Goal: Find specific page/section: Find specific page/section

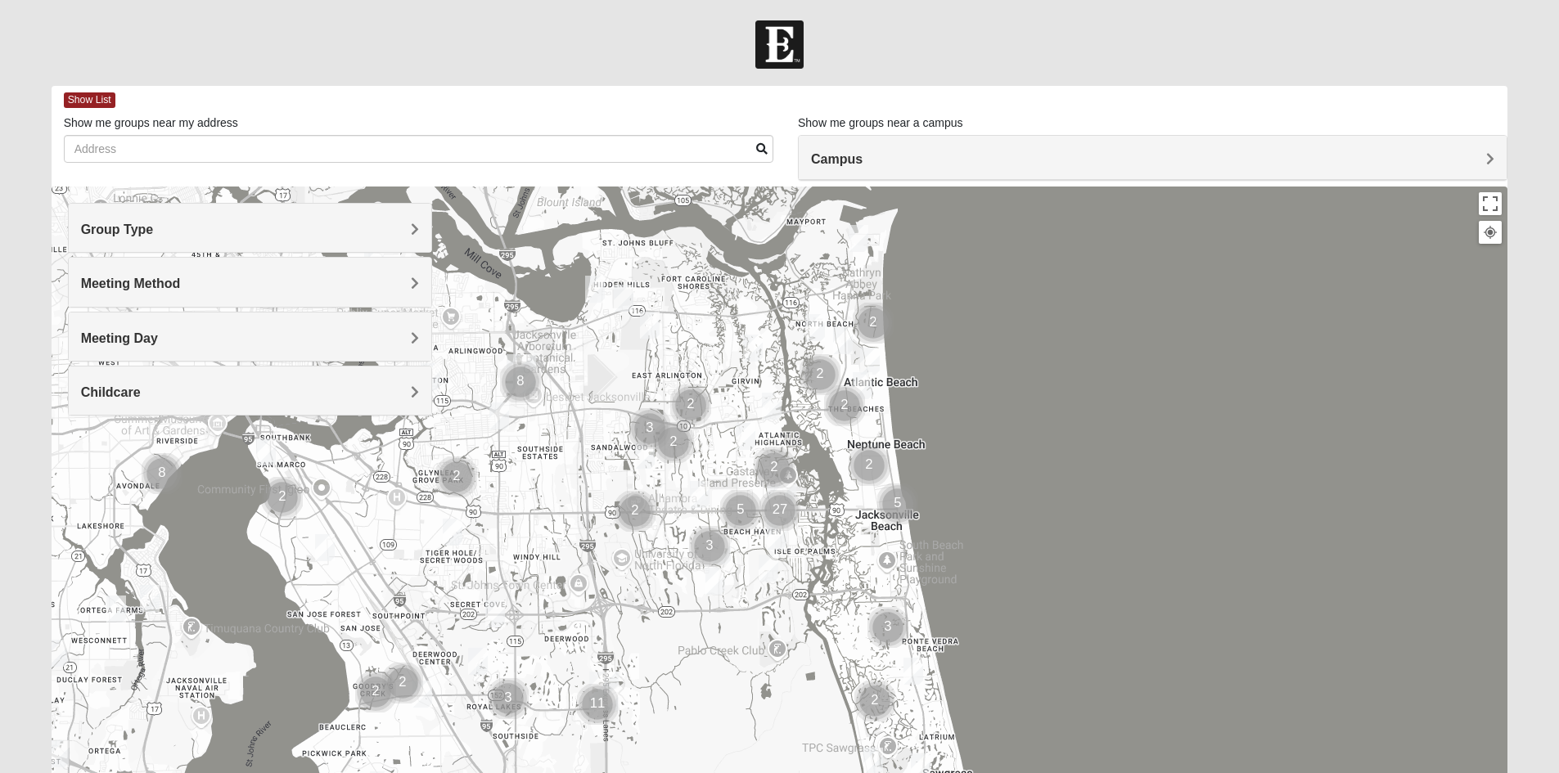
click at [154, 231] on span "Group Type" at bounding box center [117, 230] width 73 height 14
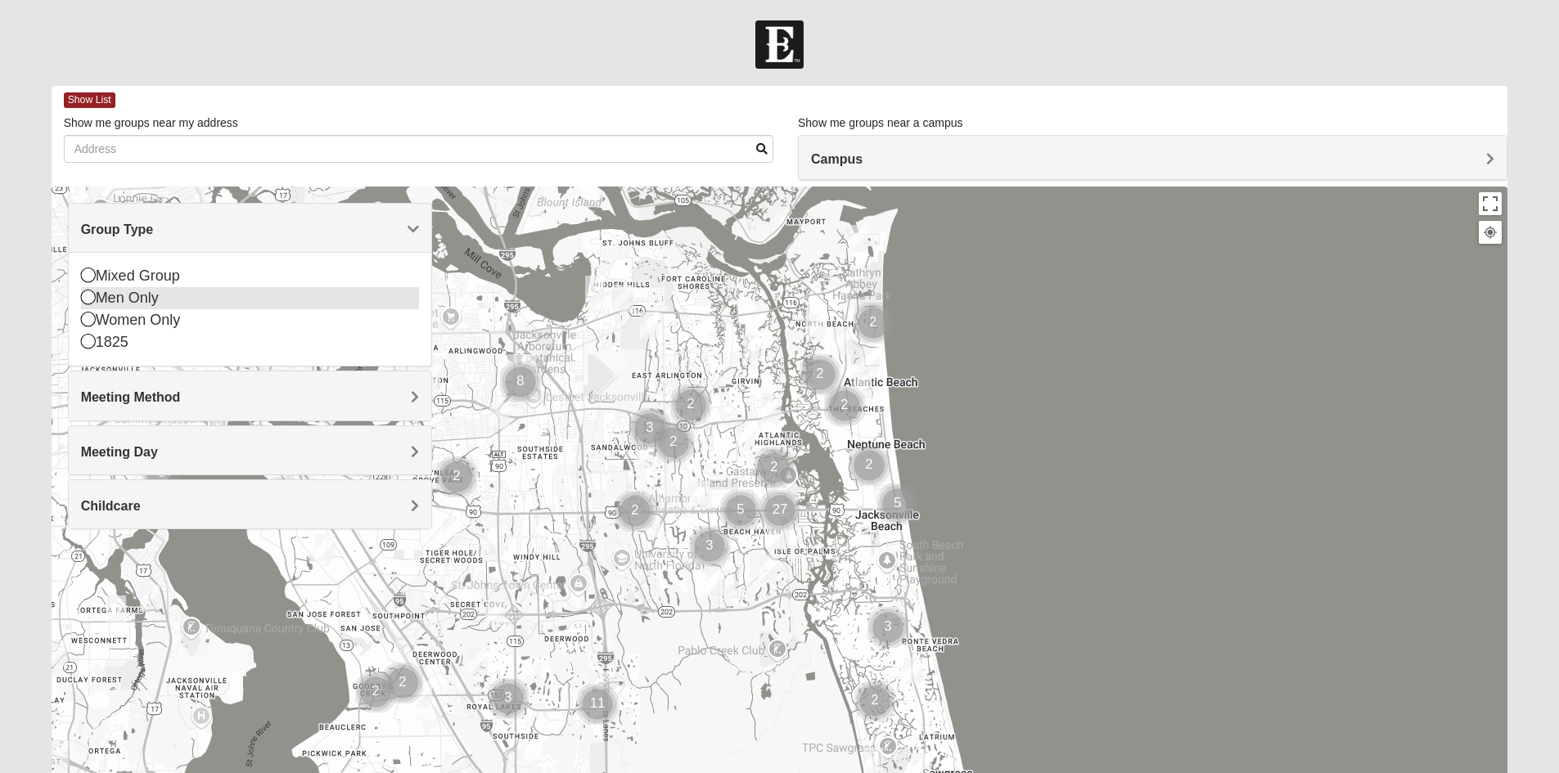
click at [90, 302] on icon at bounding box center [88, 297] width 15 height 15
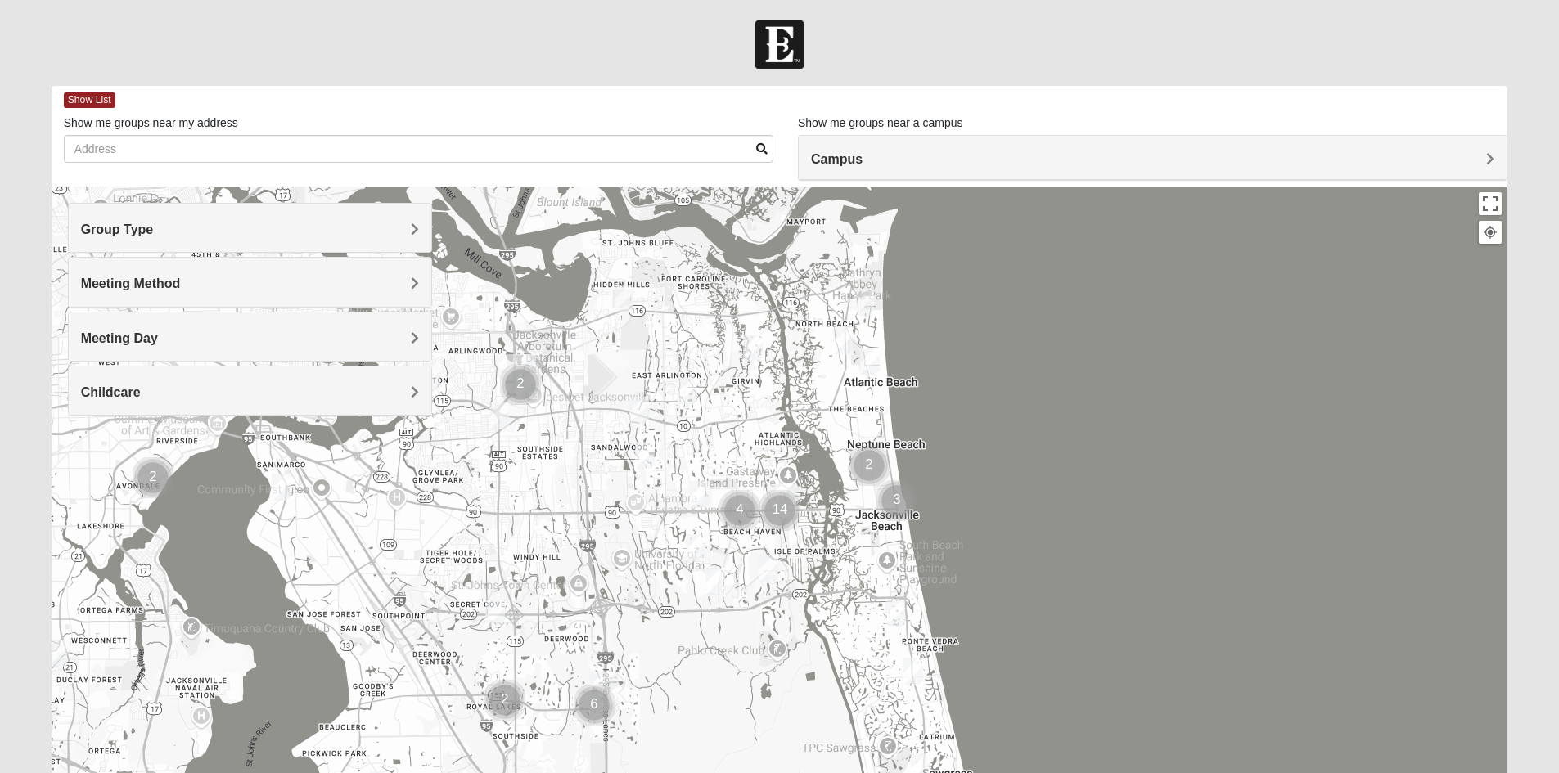
click at [181, 283] on span "Meeting Method" at bounding box center [131, 284] width 100 height 14
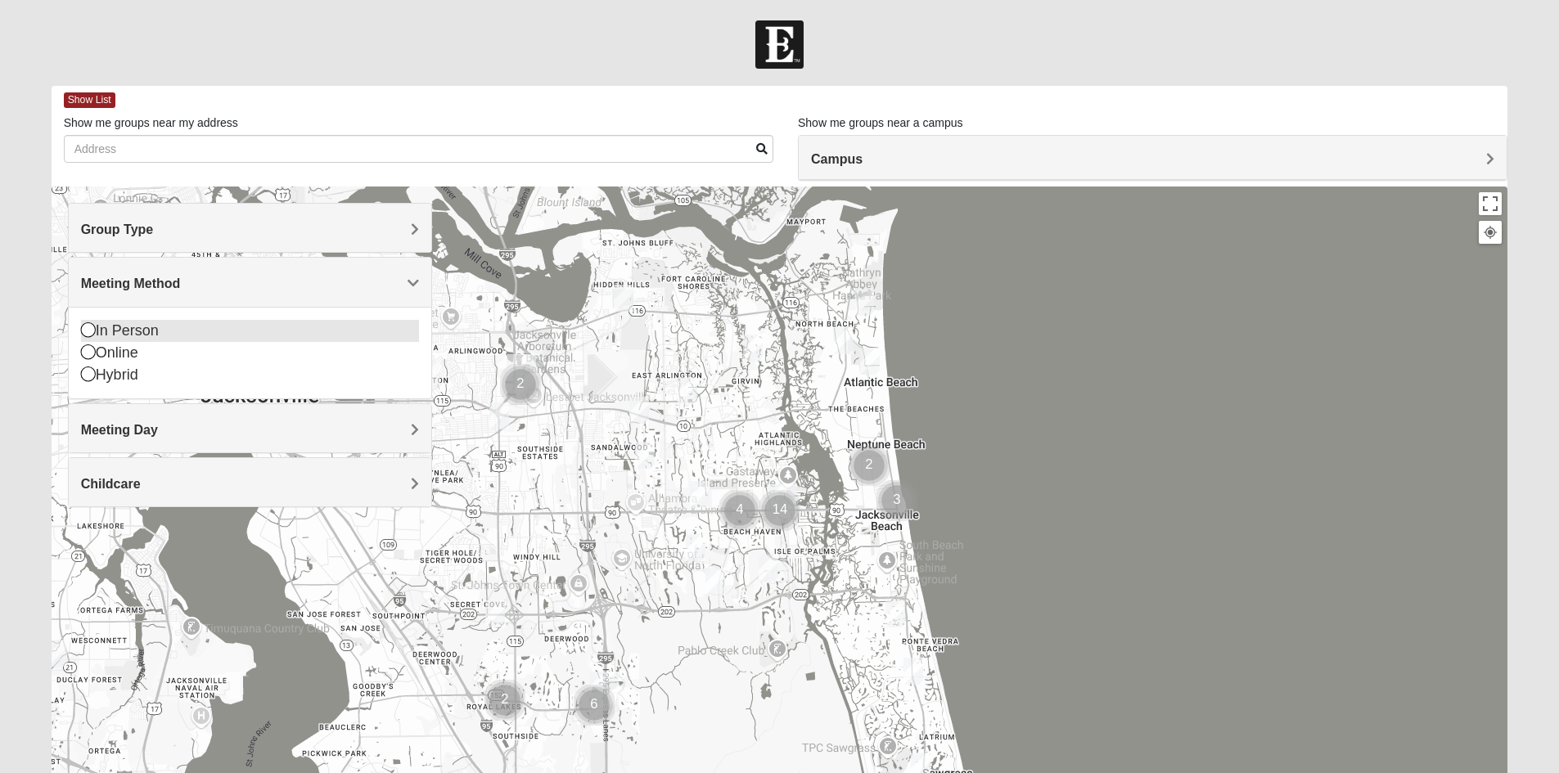
click at [88, 331] on icon at bounding box center [88, 329] width 15 height 15
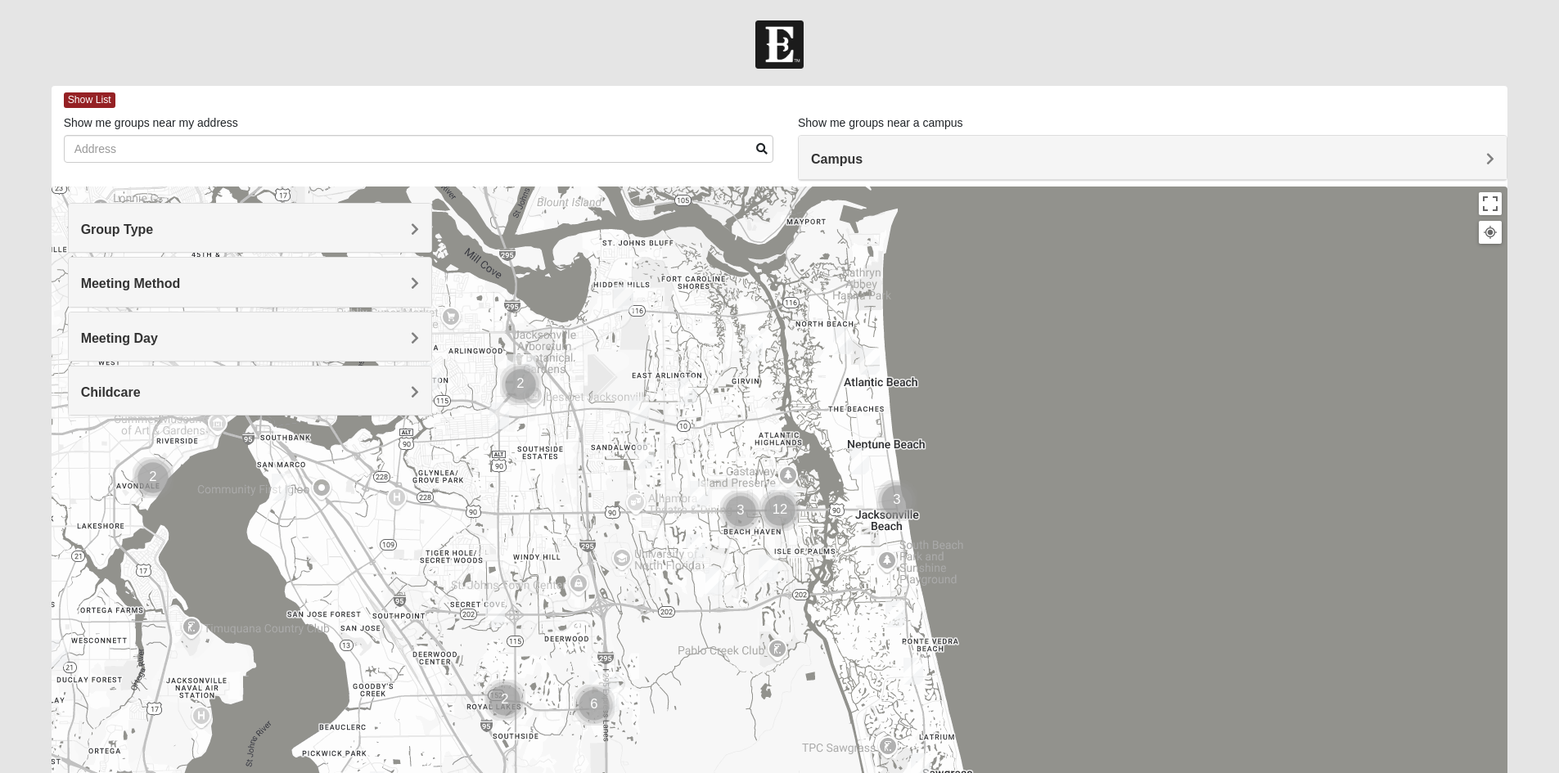
click at [158, 333] on span "Meeting Day" at bounding box center [119, 338] width 77 height 14
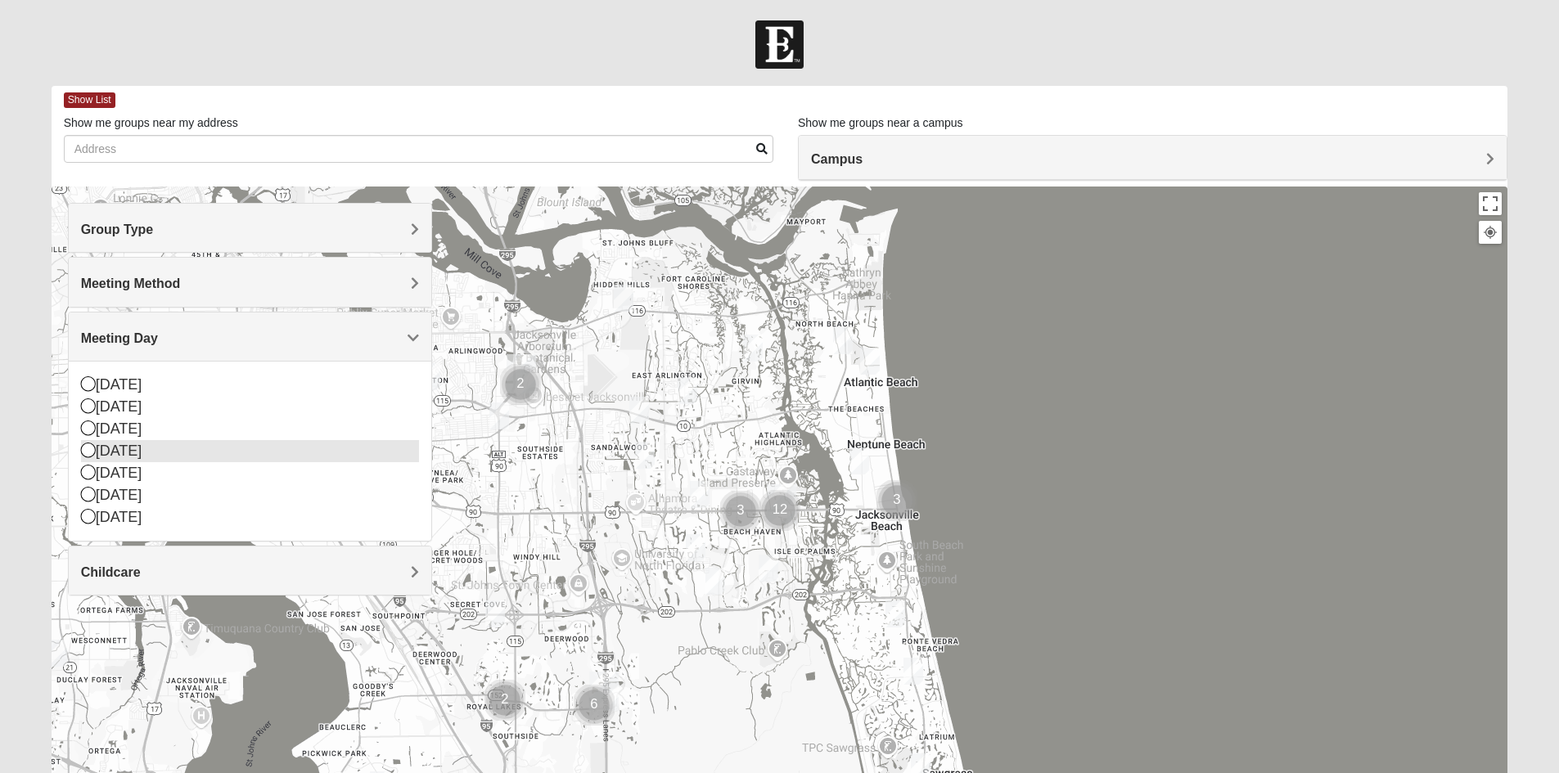
click at [88, 449] on icon at bounding box center [88, 450] width 15 height 15
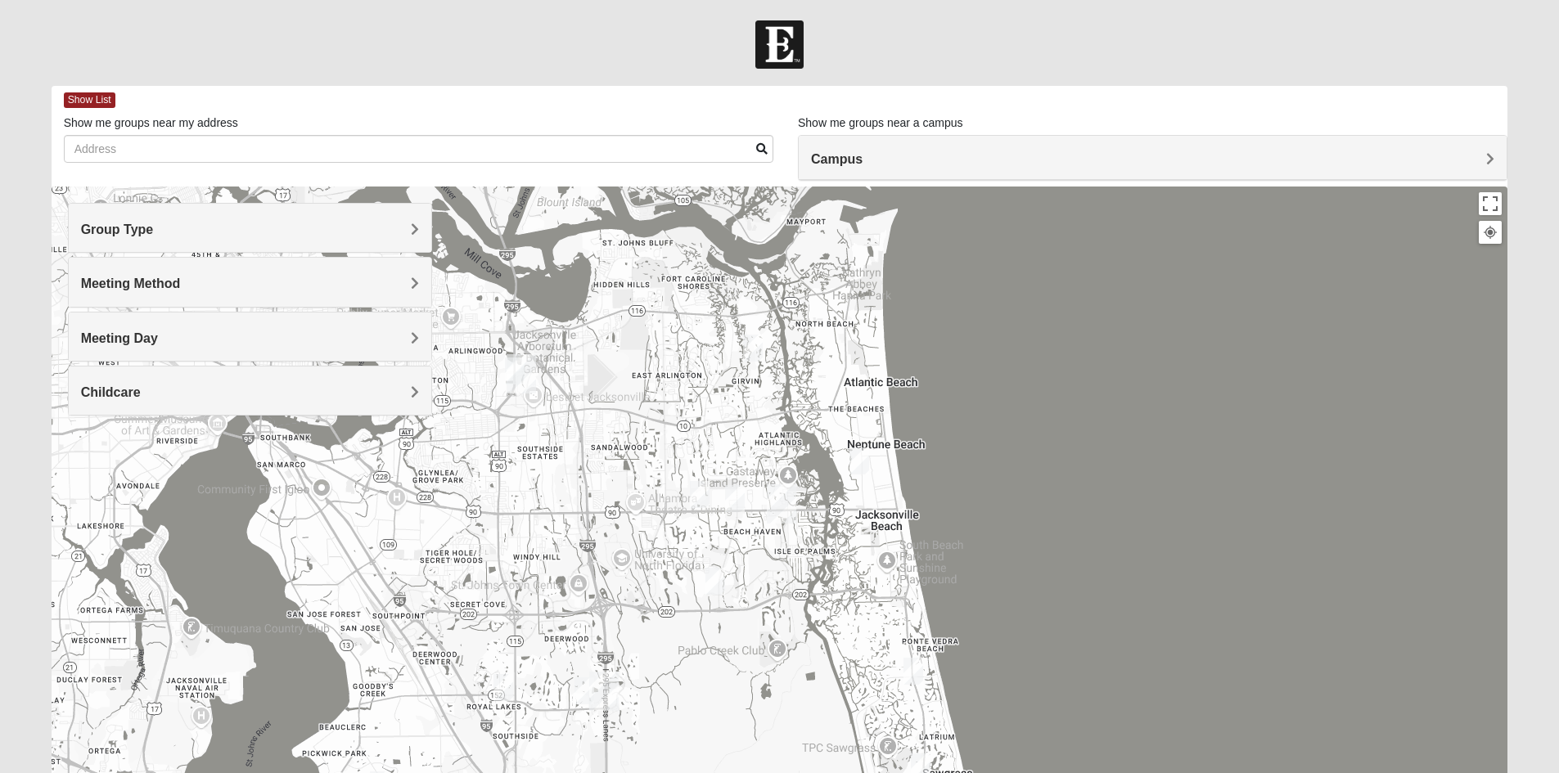
click at [141, 392] on span "Childcare" at bounding box center [111, 392] width 60 height 14
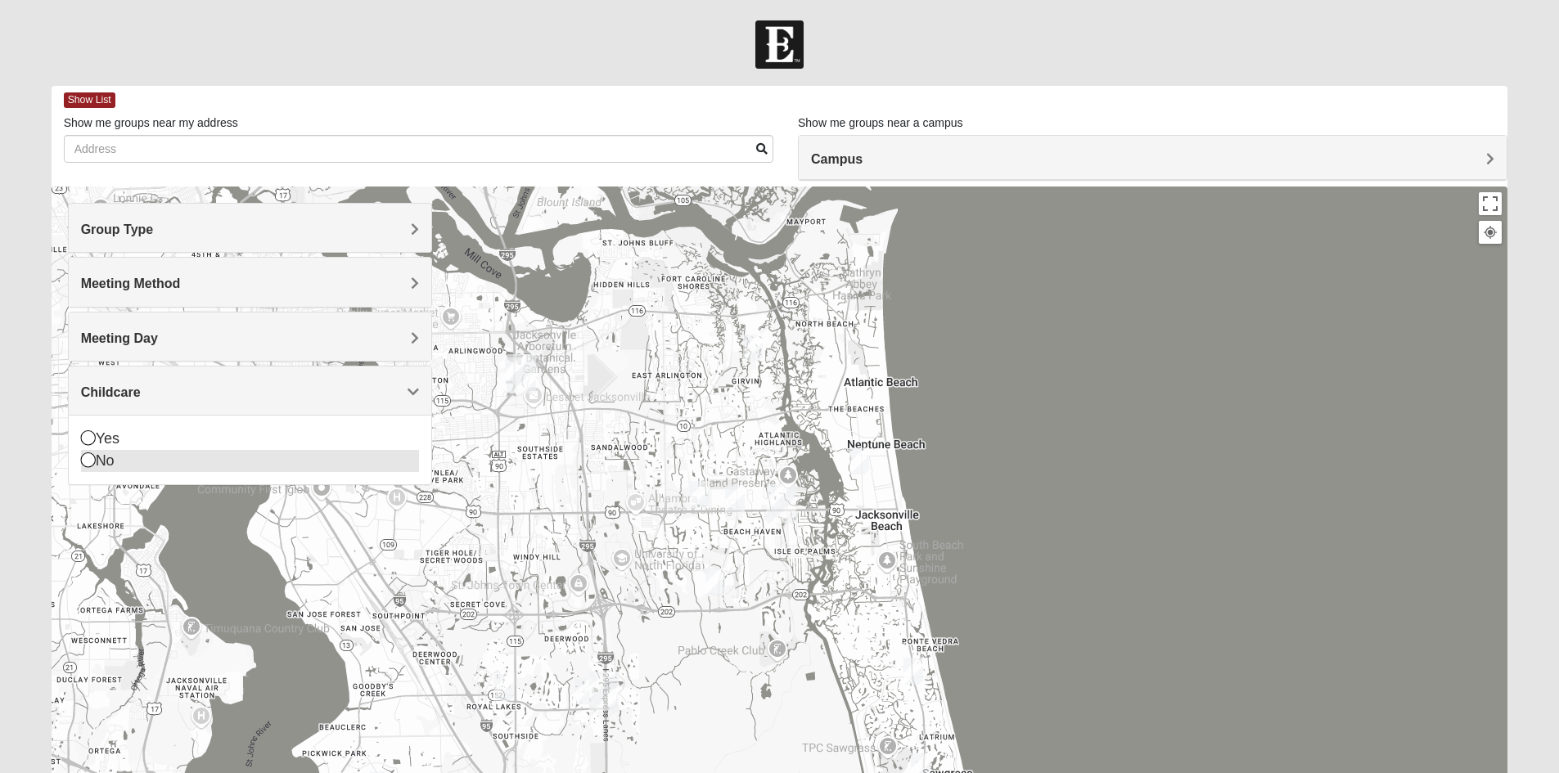
click at [87, 463] on icon at bounding box center [88, 460] width 15 height 15
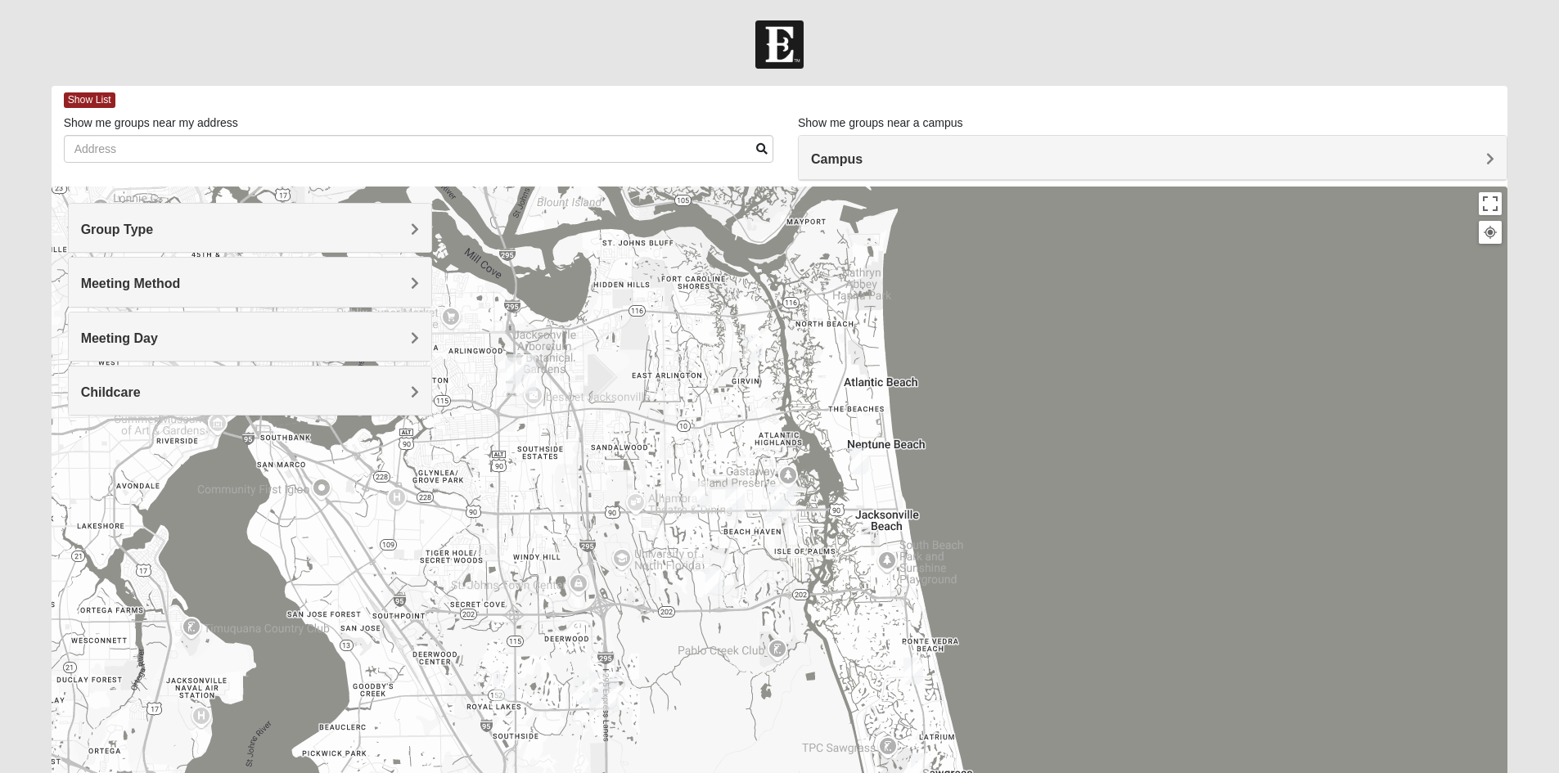
scroll to position [82, 0]
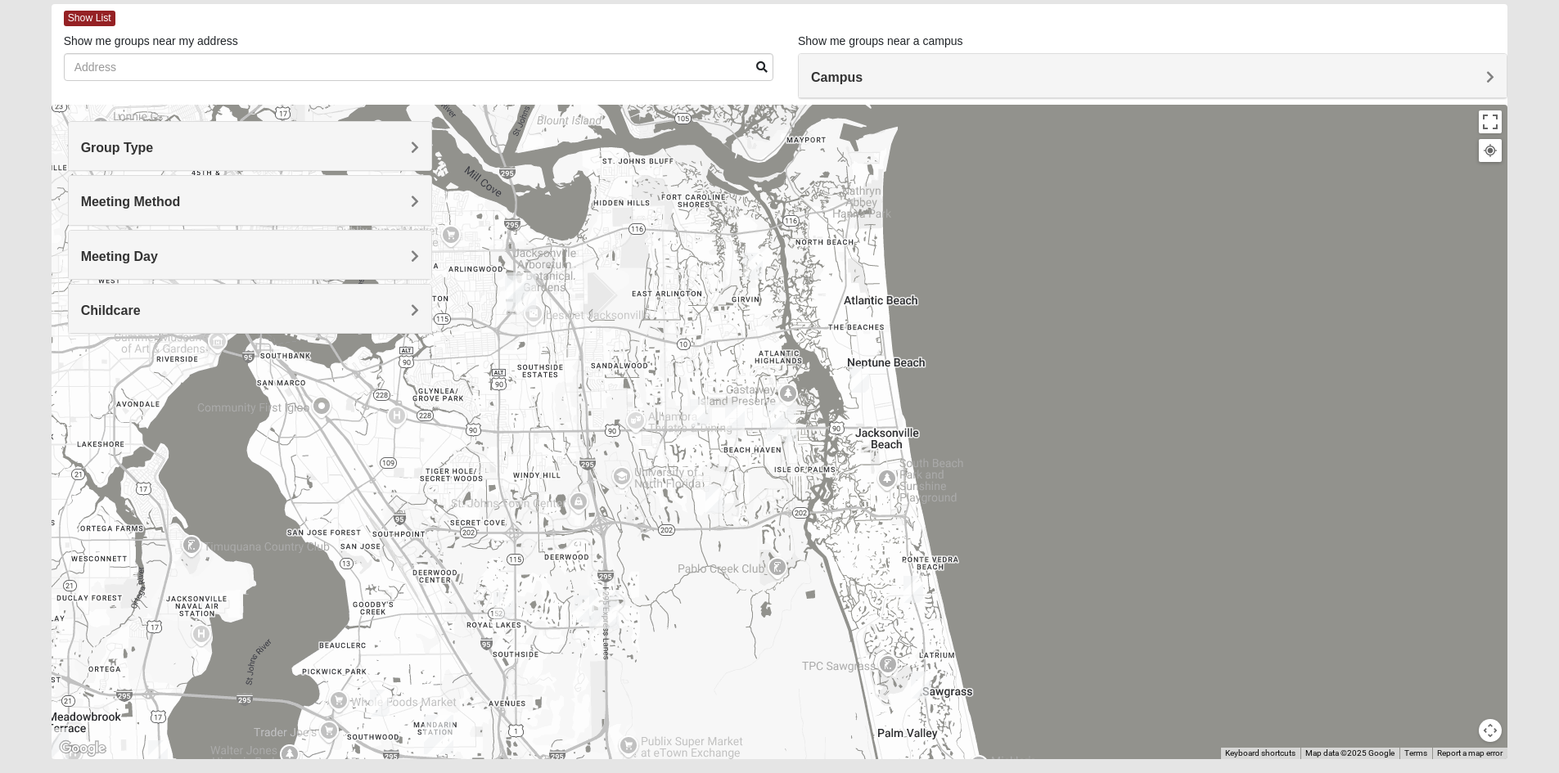
click at [1090, 563] on div at bounding box center [780, 432] width 1457 height 655
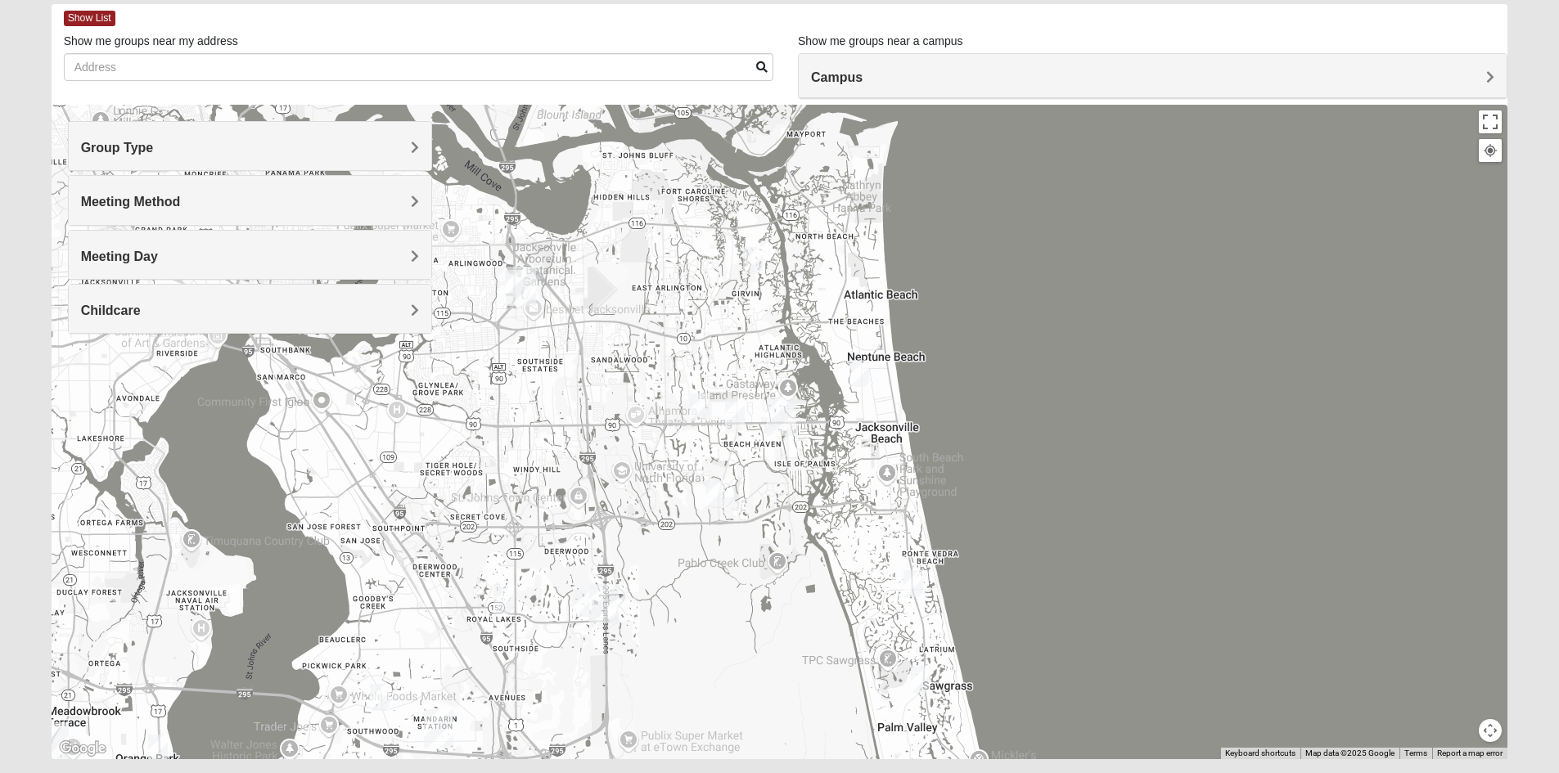
drag, startPoint x: 1021, startPoint y: 721, endPoint x: 956, endPoint y: 742, distance: 68.1
click at [1020, 705] on div at bounding box center [780, 432] width 1457 height 655
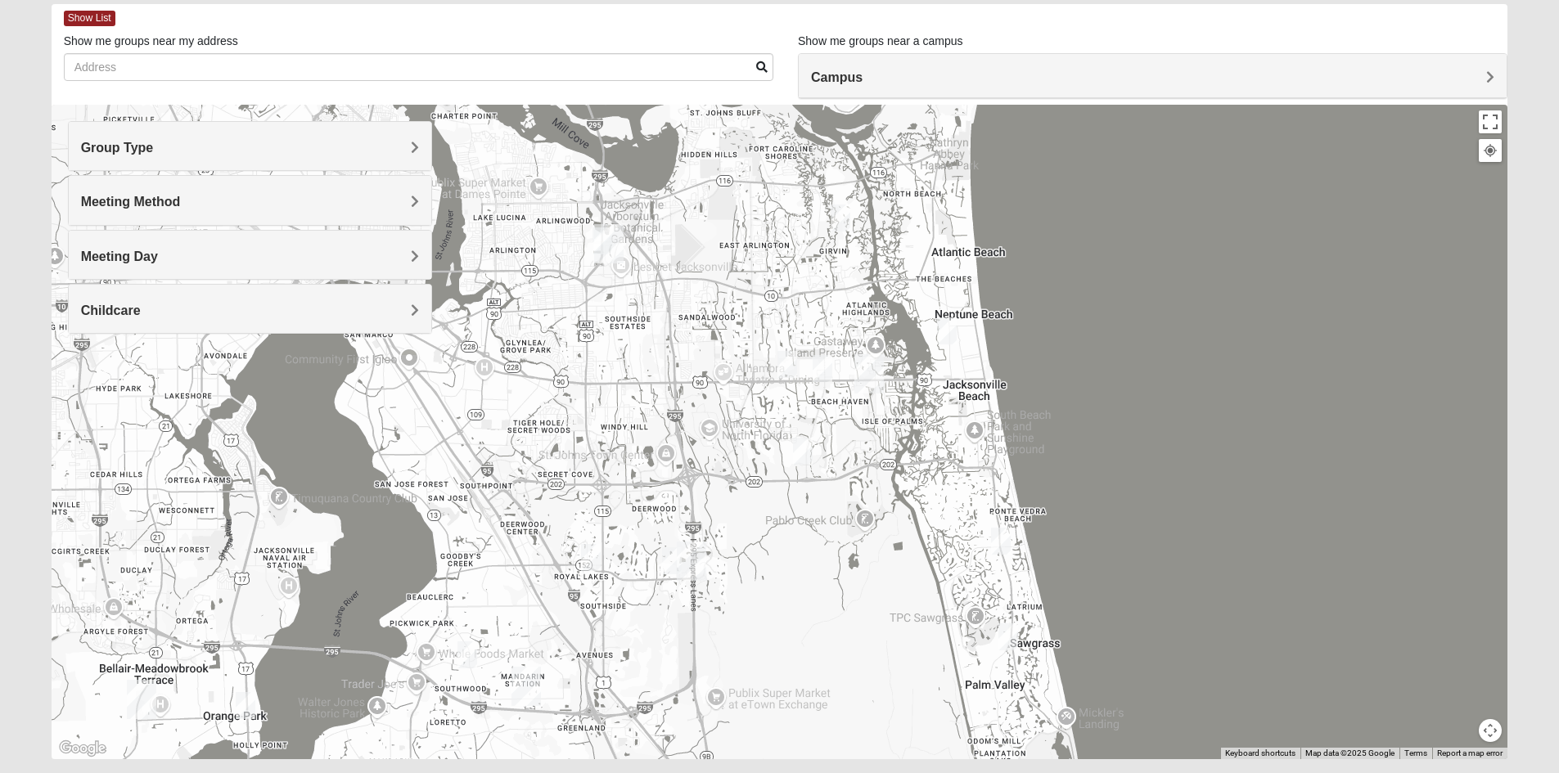
drag, startPoint x: 908, startPoint y: 725, endPoint x: 1008, endPoint y: 698, distance: 104.2
click at [1008, 698] on div at bounding box center [780, 432] width 1457 height 655
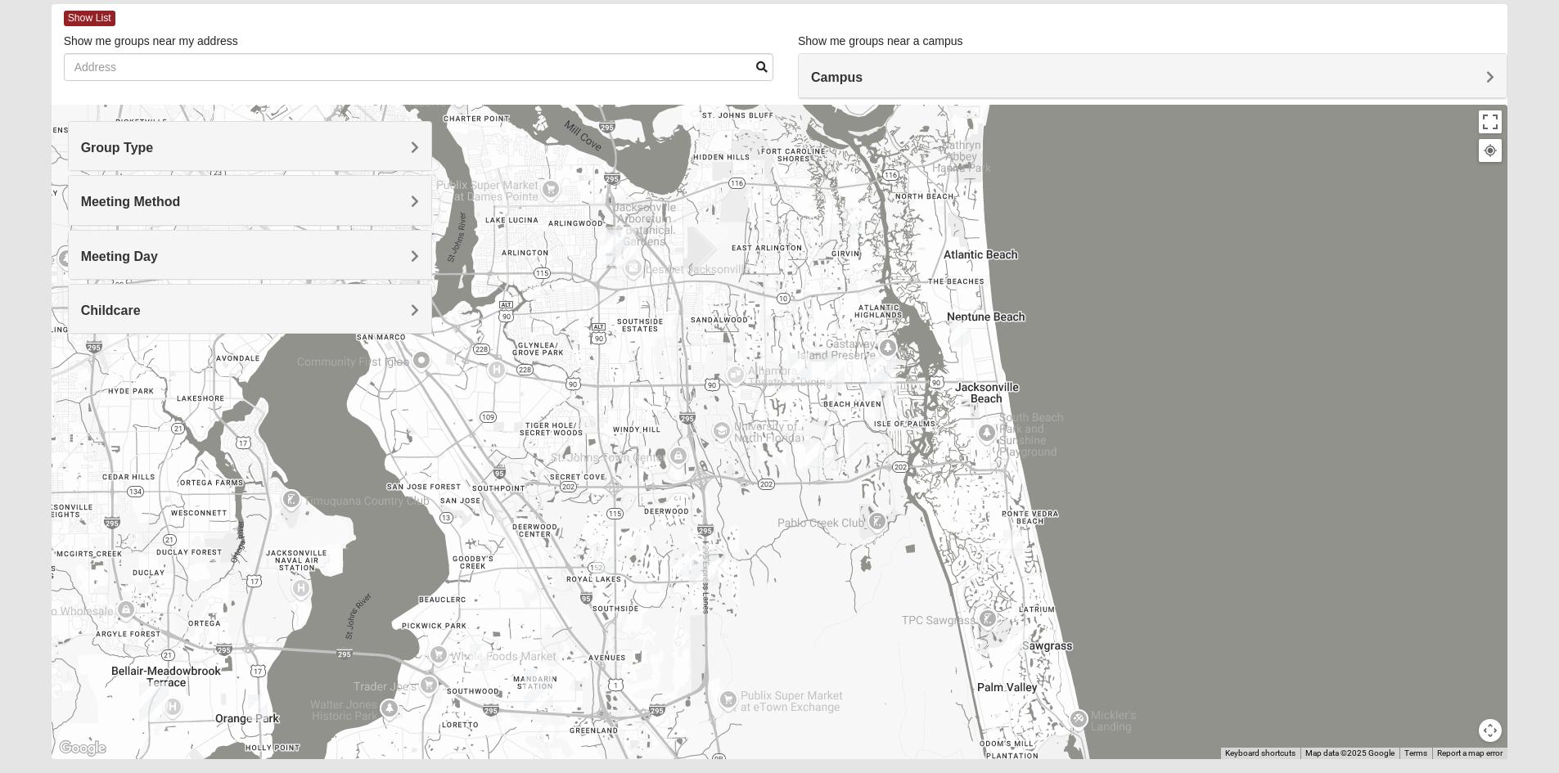
click at [962, 330] on img "Mens Crytzer/Siemion 32250" at bounding box center [959, 333] width 20 height 27
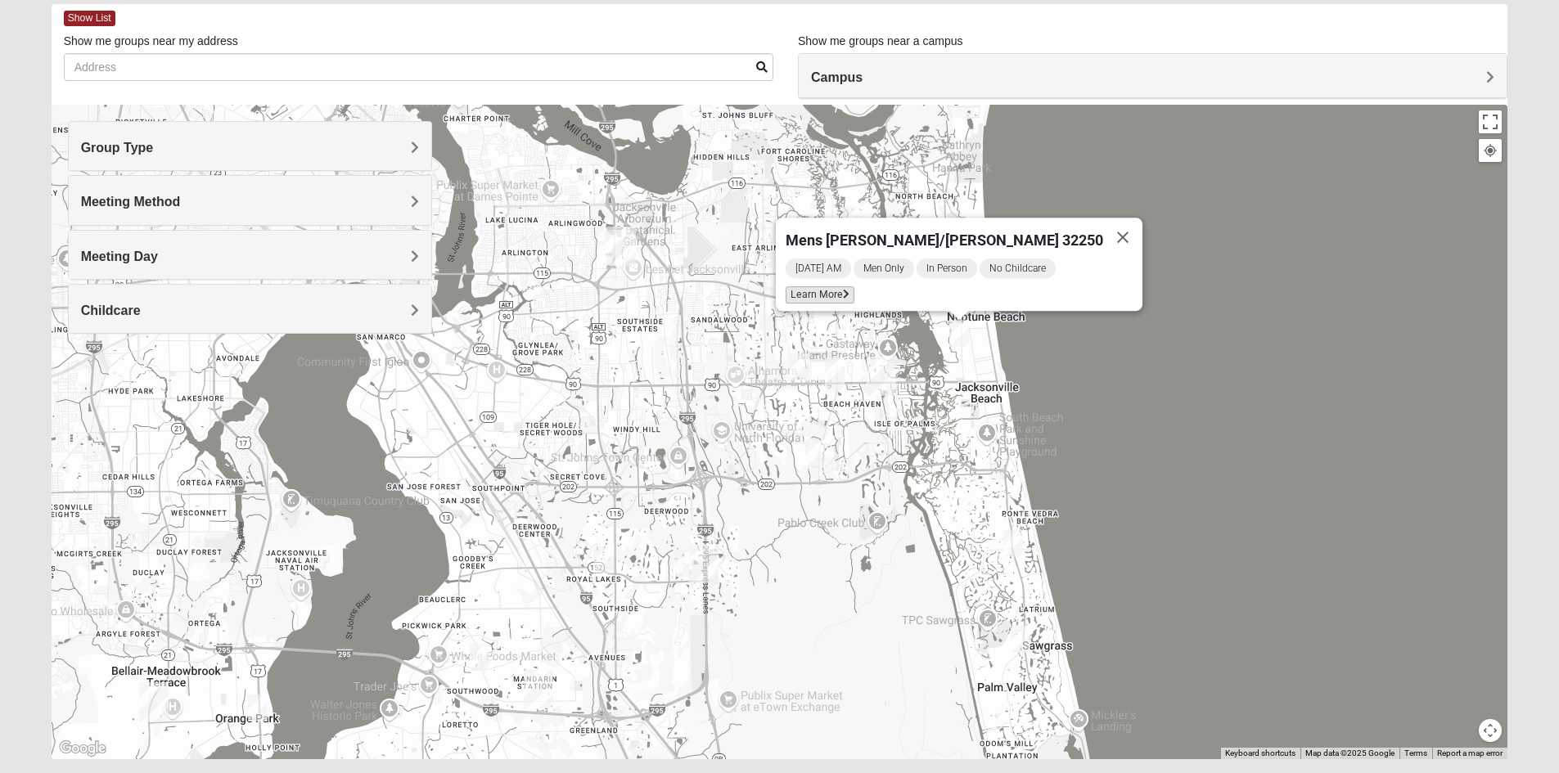
click at [842, 289] on span "Learn More" at bounding box center [820, 294] width 69 height 17
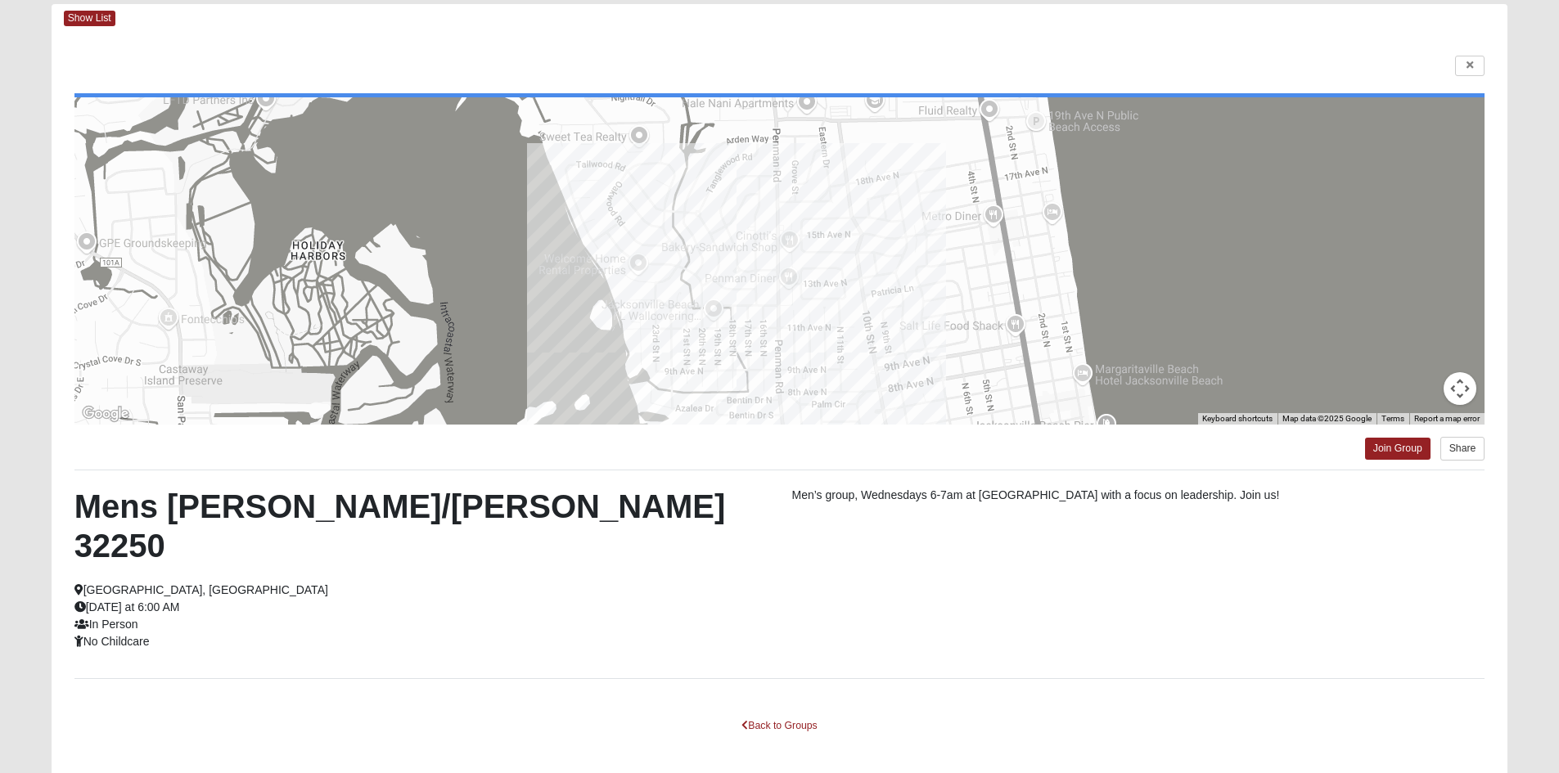
scroll to position [0, 0]
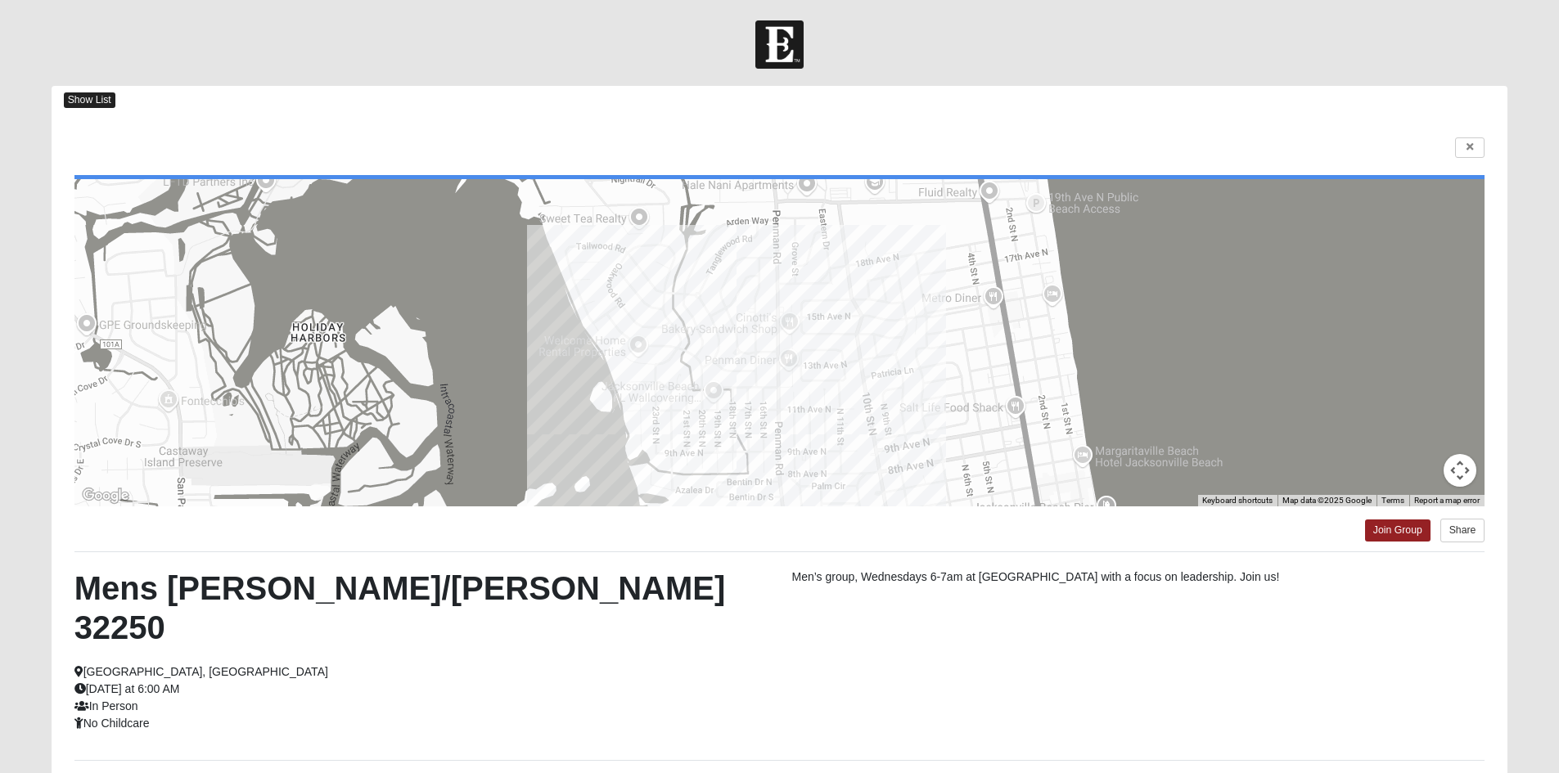
click at [101, 100] on span "Show List" at bounding box center [90, 100] width 52 height 16
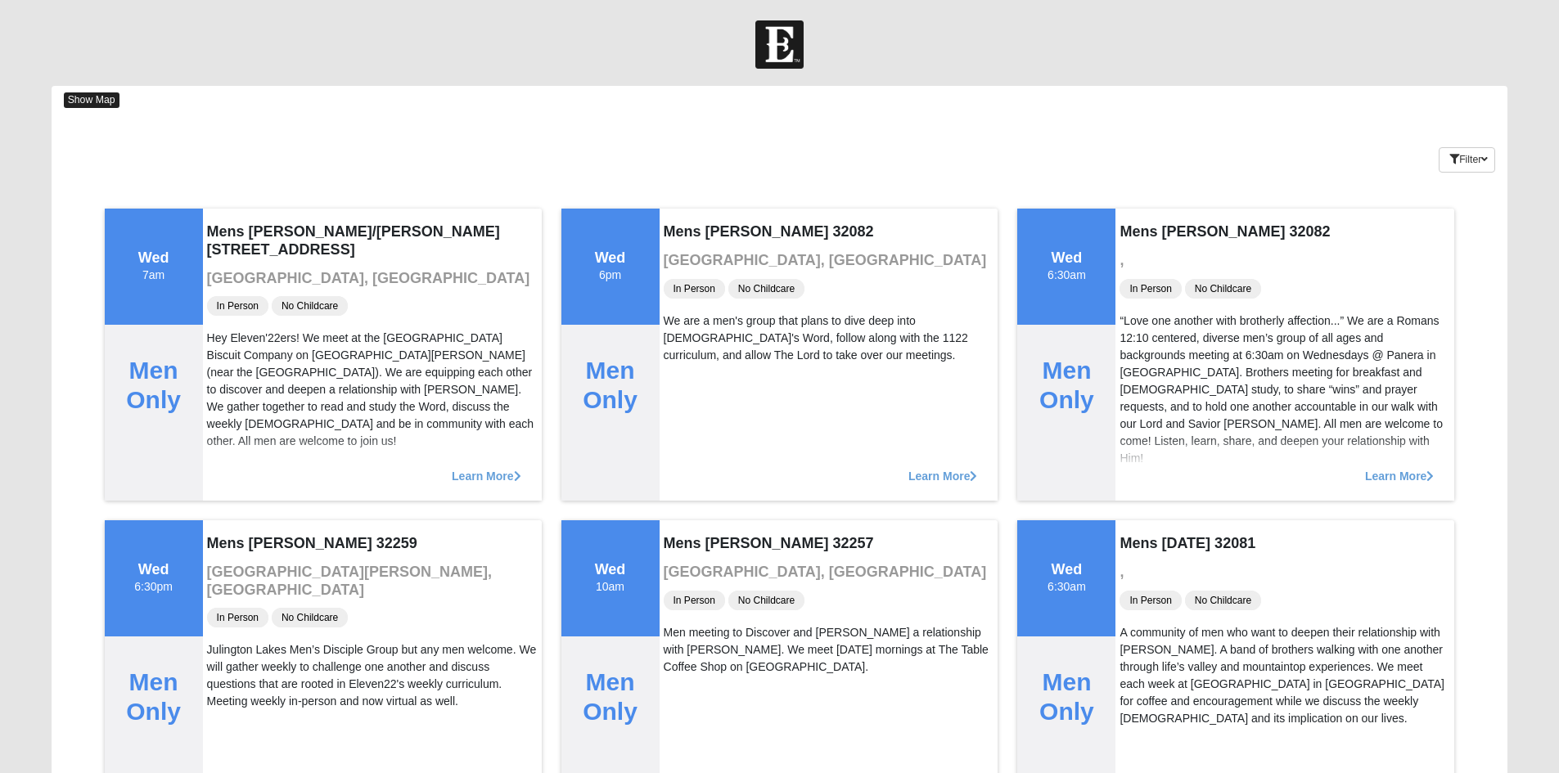
click at [77, 100] on span "Show Map" at bounding box center [92, 100] width 56 height 16
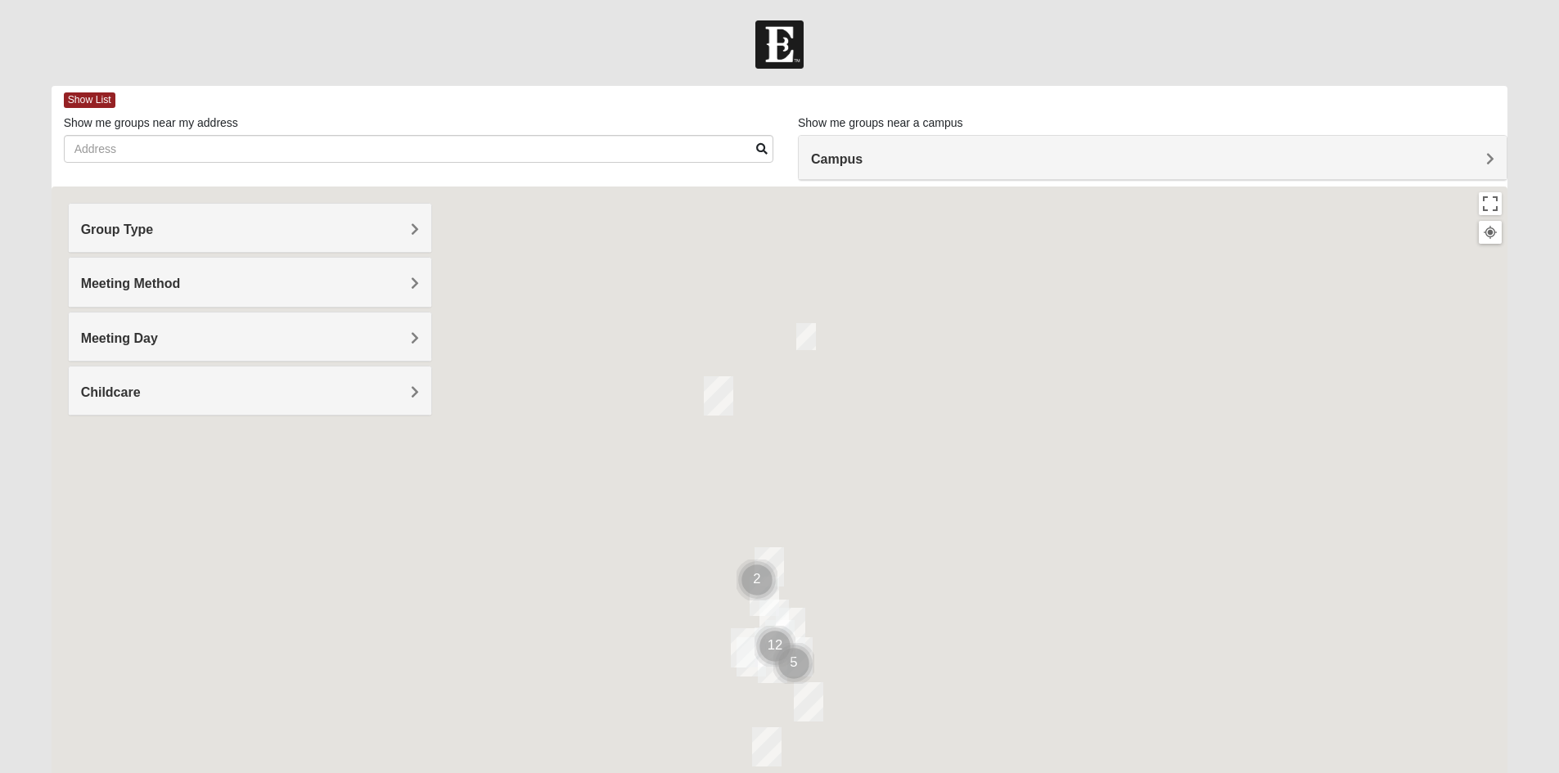
click at [994, 394] on div at bounding box center [780, 514] width 1457 height 655
click at [1116, 595] on div at bounding box center [780, 514] width 1457 height 655
click at [862, 644] on div at bounding box center [780, 514] width 1457 height 655
click at [773, 627] on img "Cluster of 12 groups" at bounding box center [775, 646] width 41 height 41
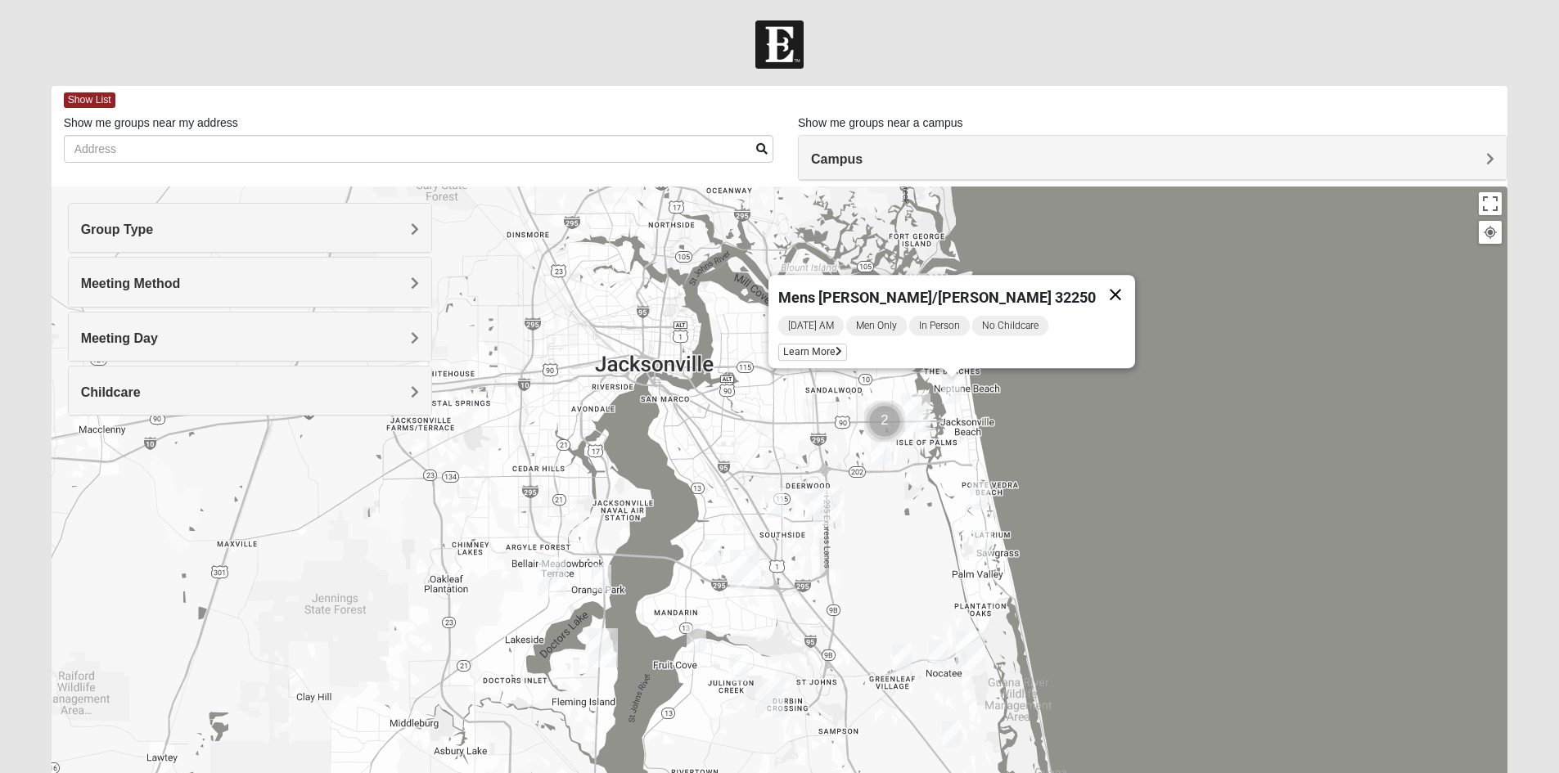
click at [1096, 285] on button "Close" at bounding box center [1115, 294] width 39 height 39
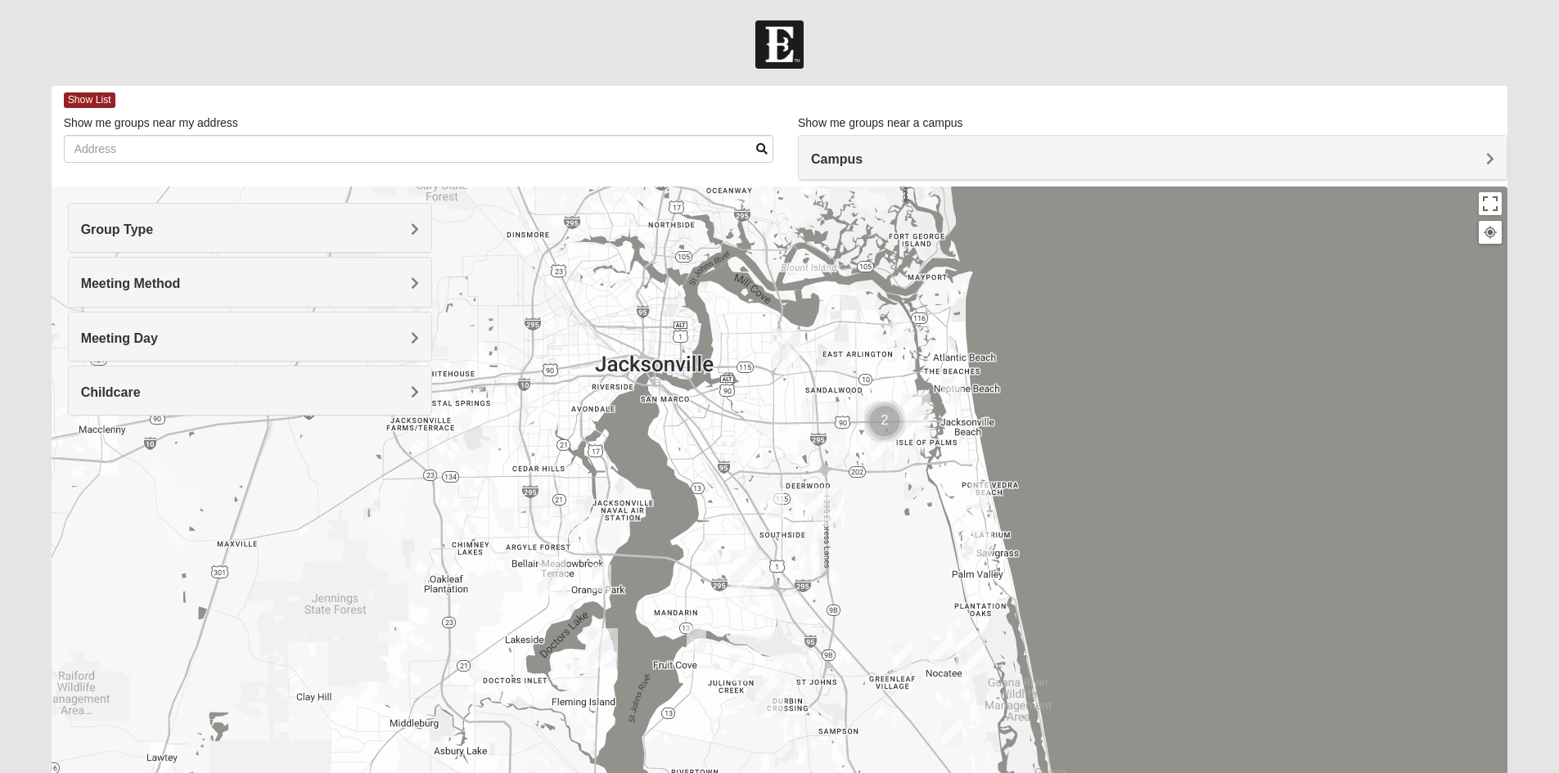
click at [902, 335] on img "Mens Fuller 32225" at bounding box center [900, 334] width 20 height 27
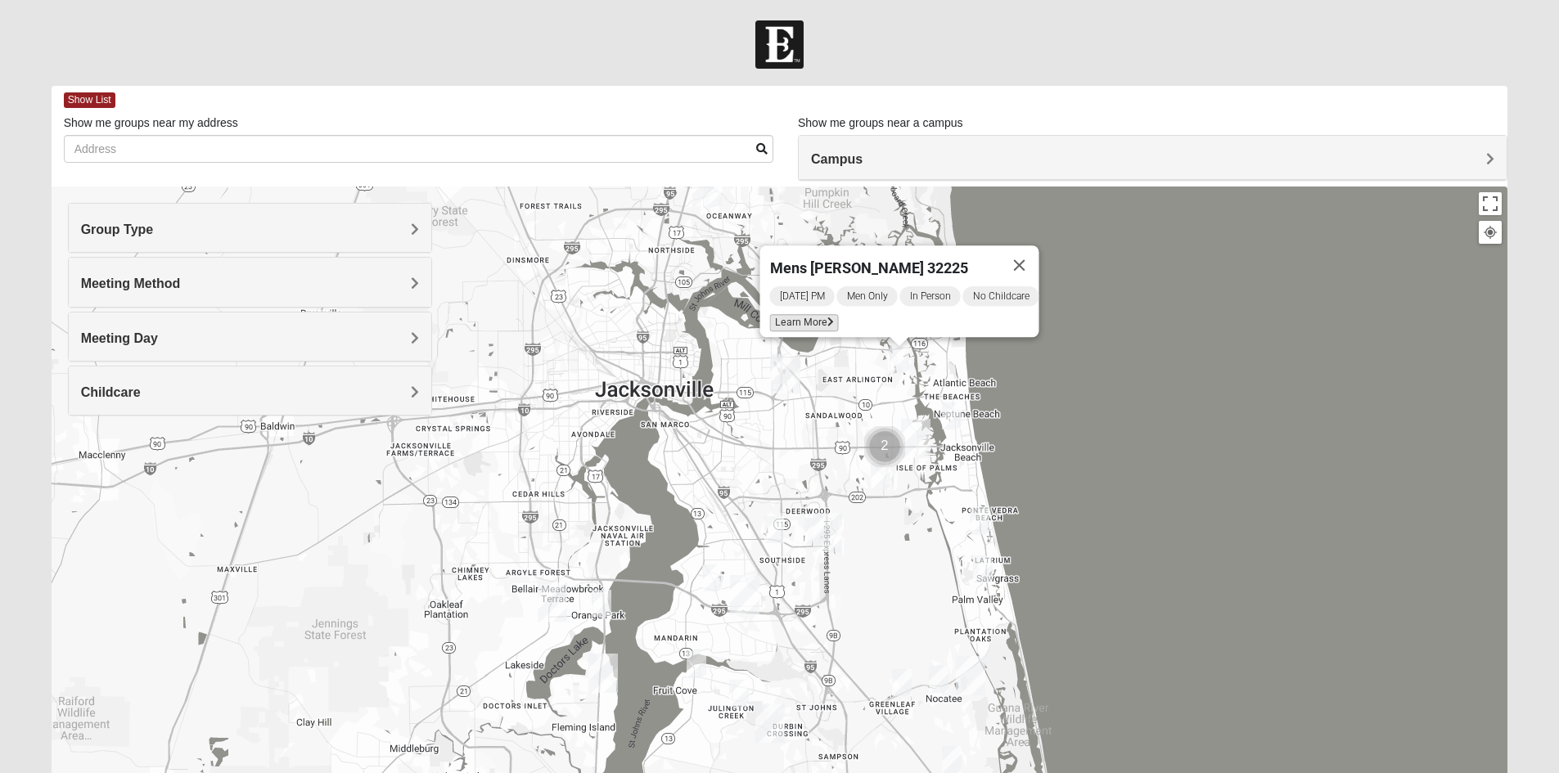
click at [806, 317] on span "Learn More" at bounding box center [803, 322] width 69 height 17
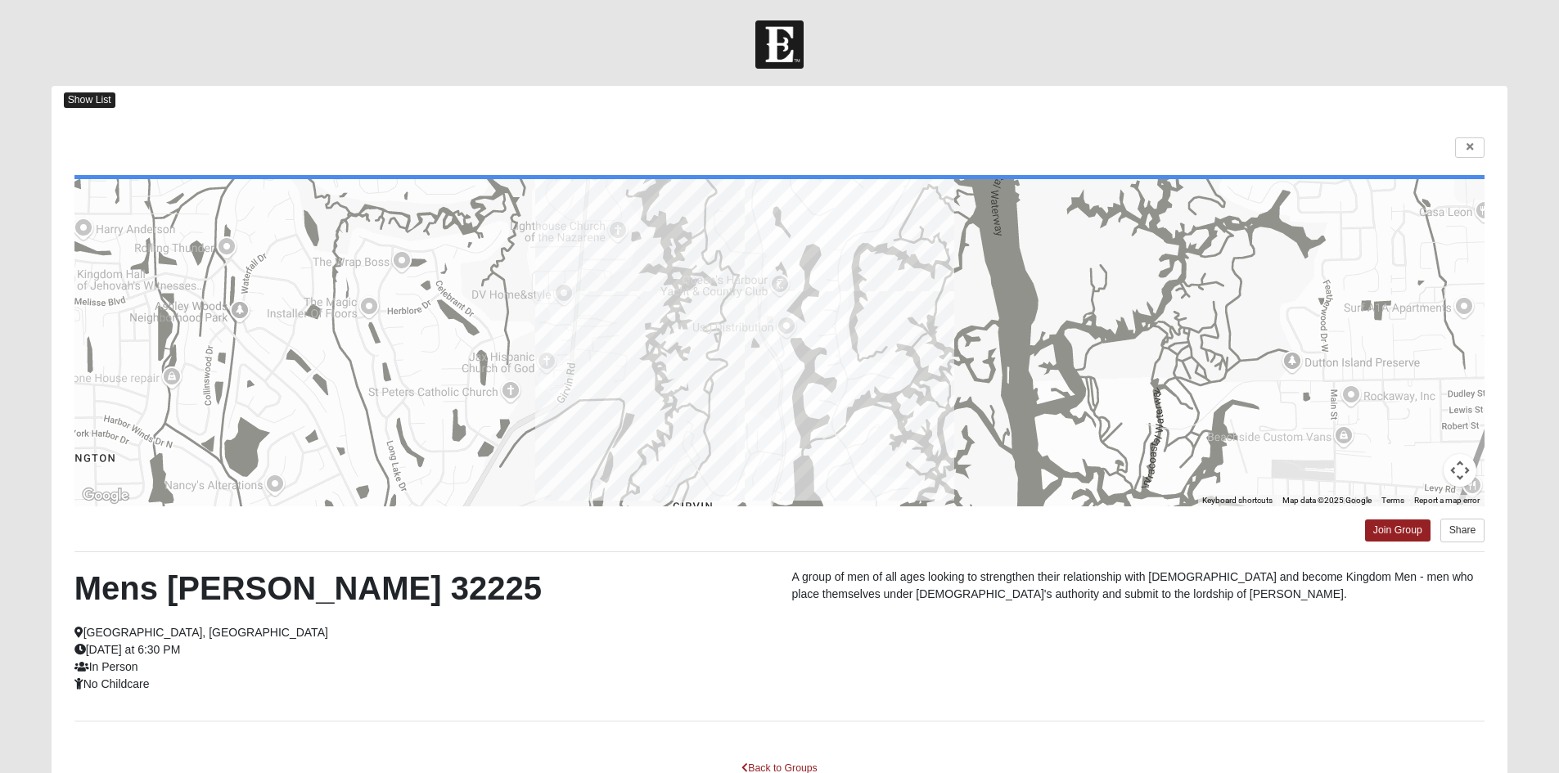
click at [89, 100] on span "Show List" at bounding box center [90, 100] width 52 height 16
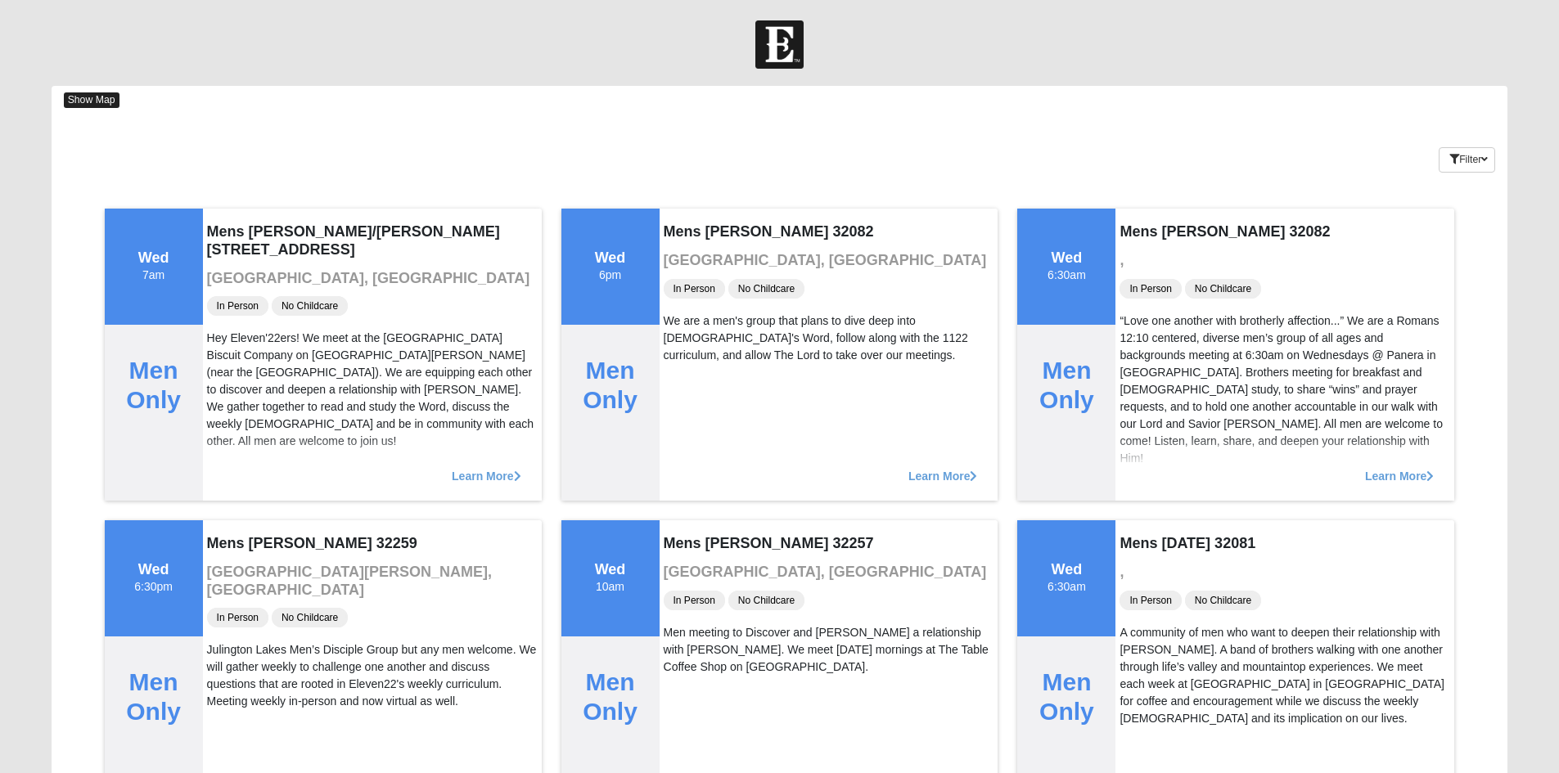
click at [74, 95] on span "Show Map" at bounding box center [92, 100] width 56 height 16
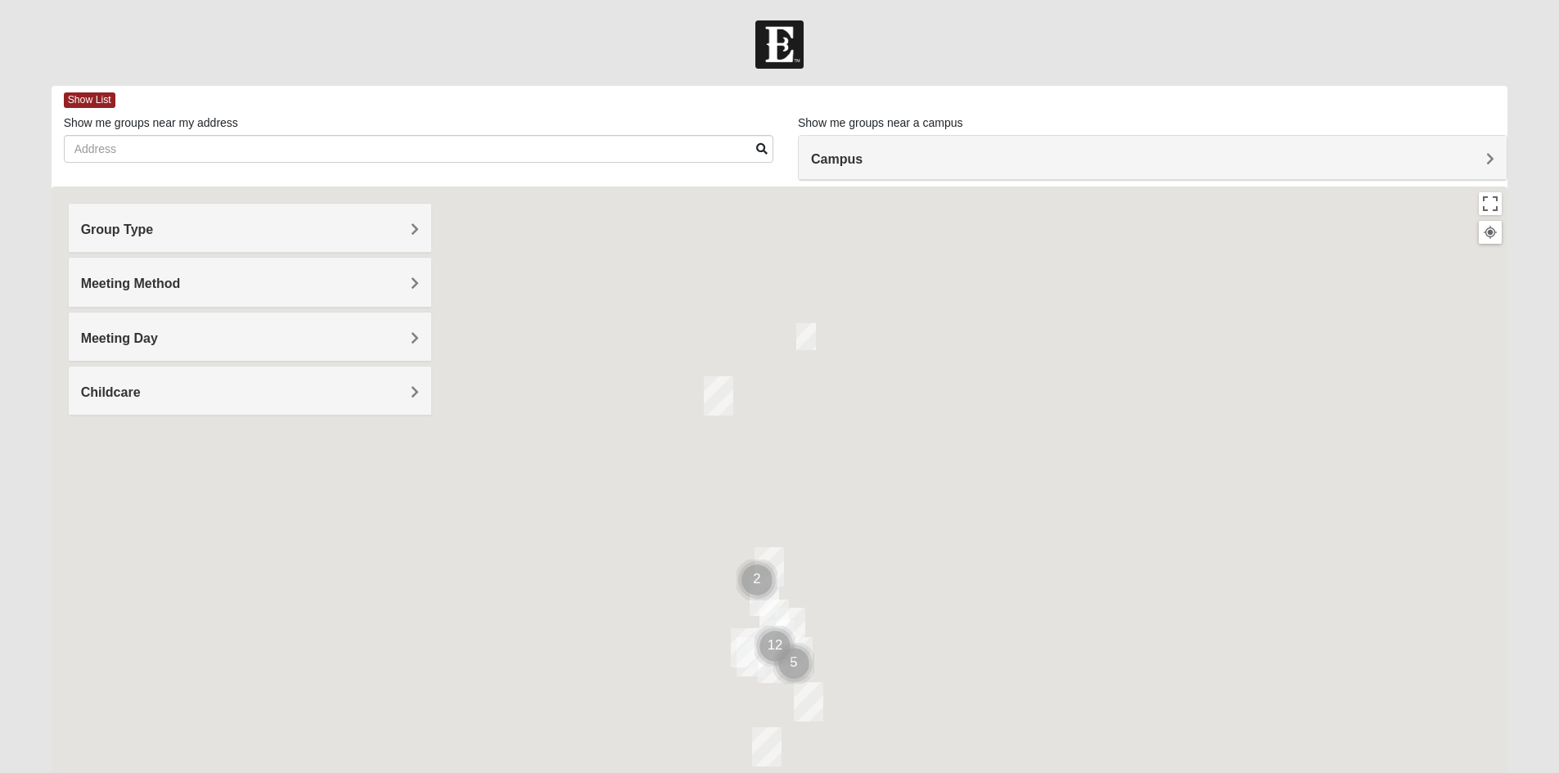
click at [1267, 514] on div at bounding box center [780, 514] width 1457 height 655
click at [702, 448] on div at bounding box center [780, 514] width 1457 height 655
click at [777, 575] on img "Cluster of 2 groups" at bounding box center [757, 580] width 41 height 41
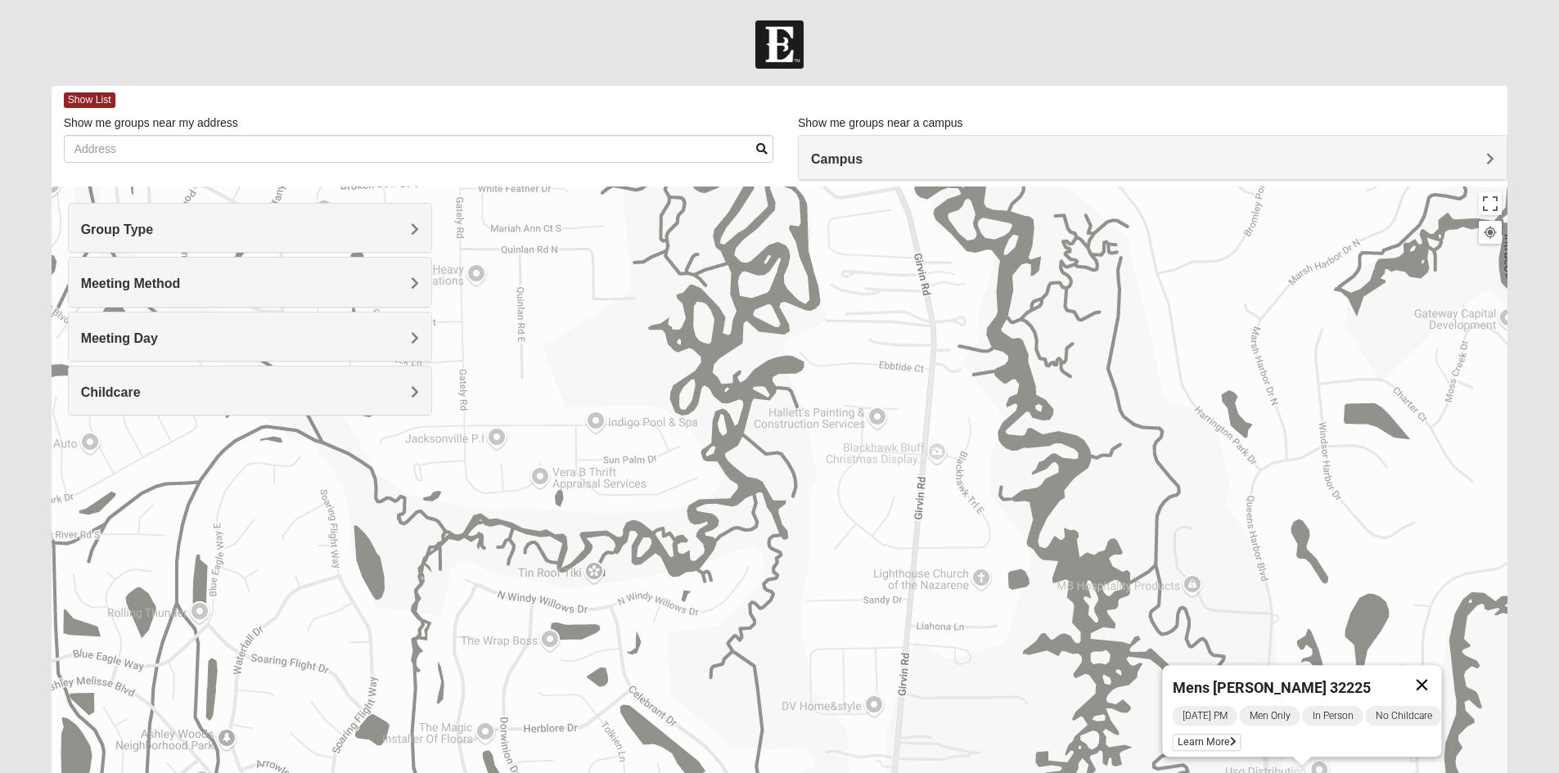
click at [1441, 681] on button "Close" at bounding box center [1421, 684] width 39 height 39
click at [78, 101] on span "Show List" at bounding box center [90, 100] width 52 height 16
